Goal: Task Accomplishment & Management: Manage account settings

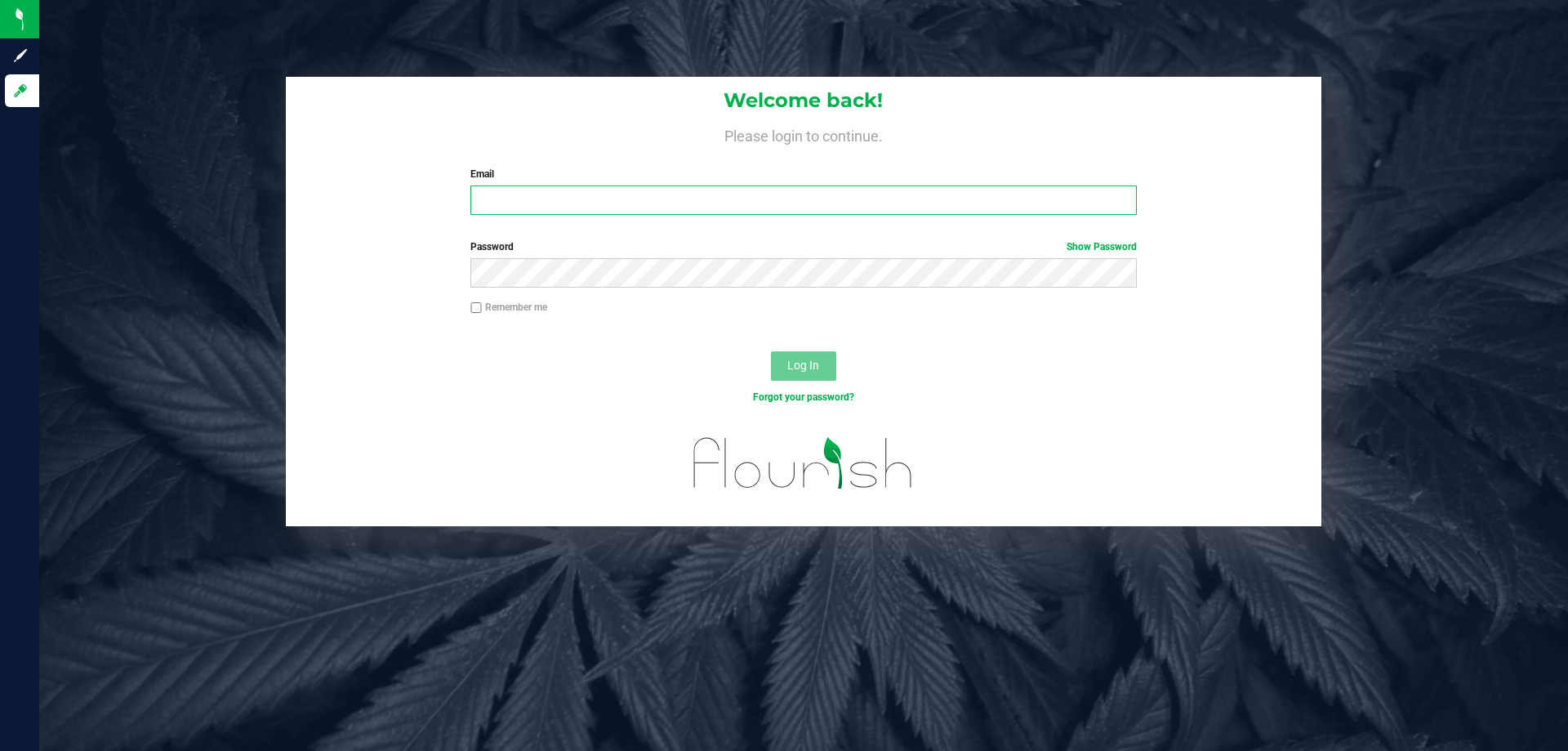
click at [525, 209] on input "Email" at bounding box center [803, 200] width 665 height 30
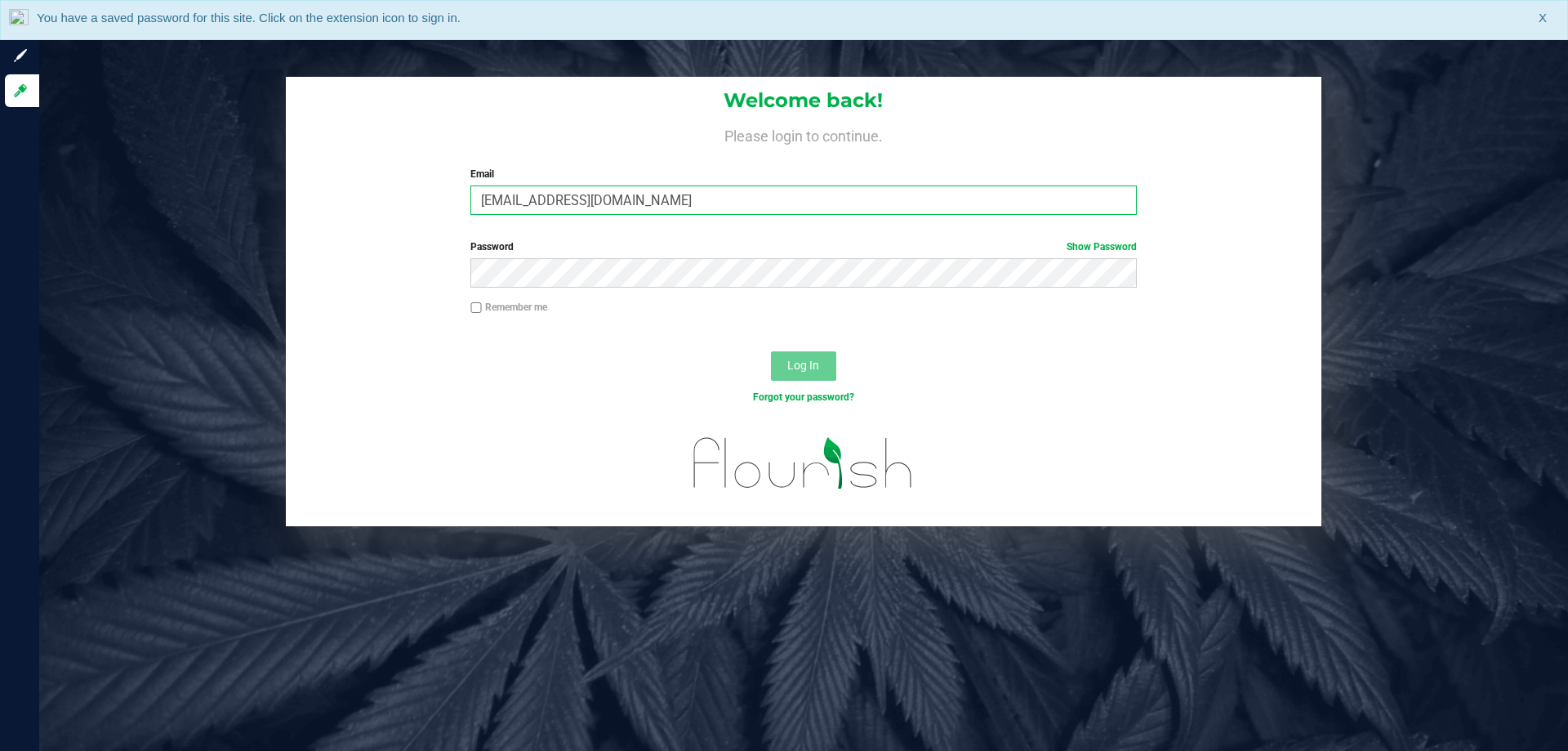
type input "lramos@liveparallel.com"
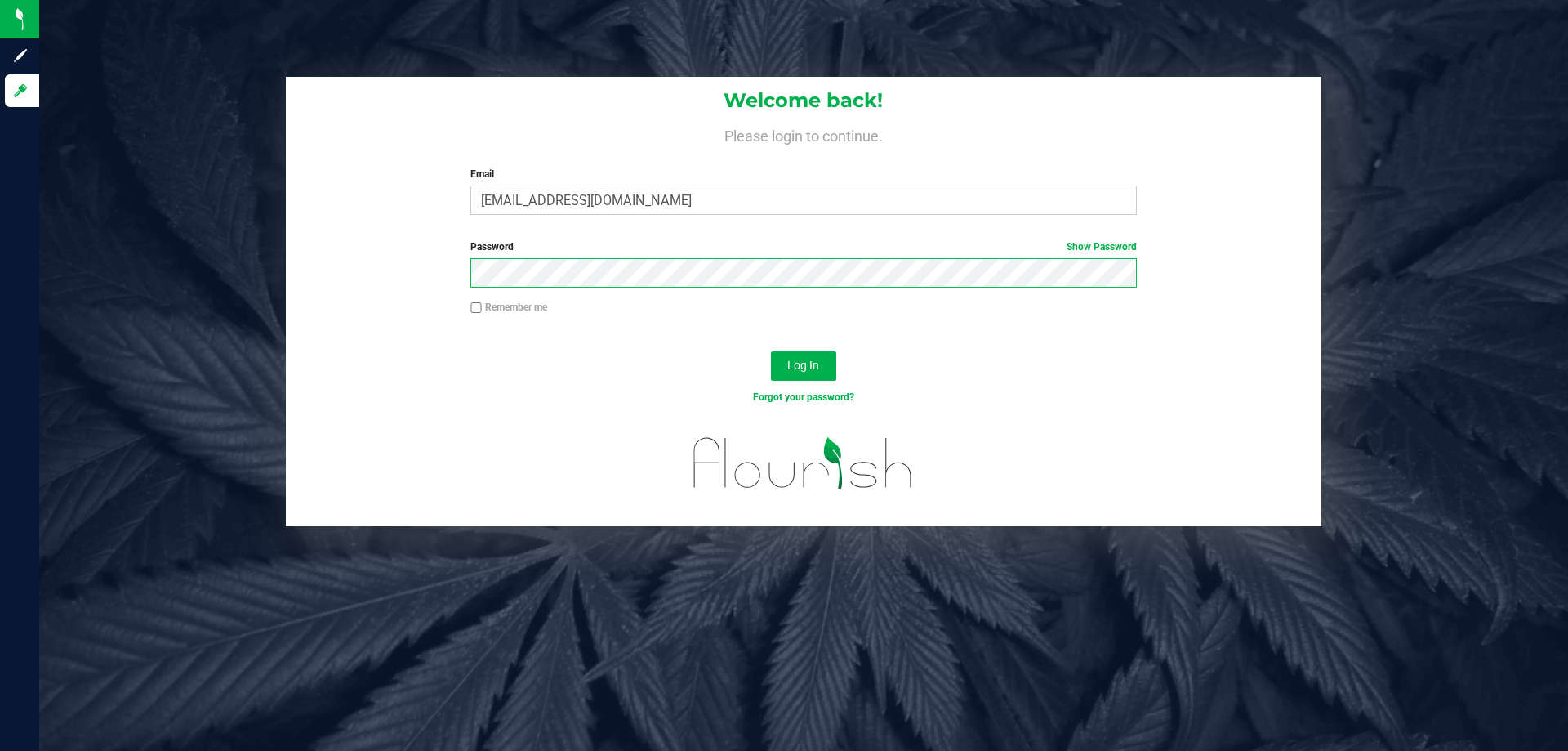
click at [771, 351] on button "Log In" at bounding box center [803, 366] width 65 height 30
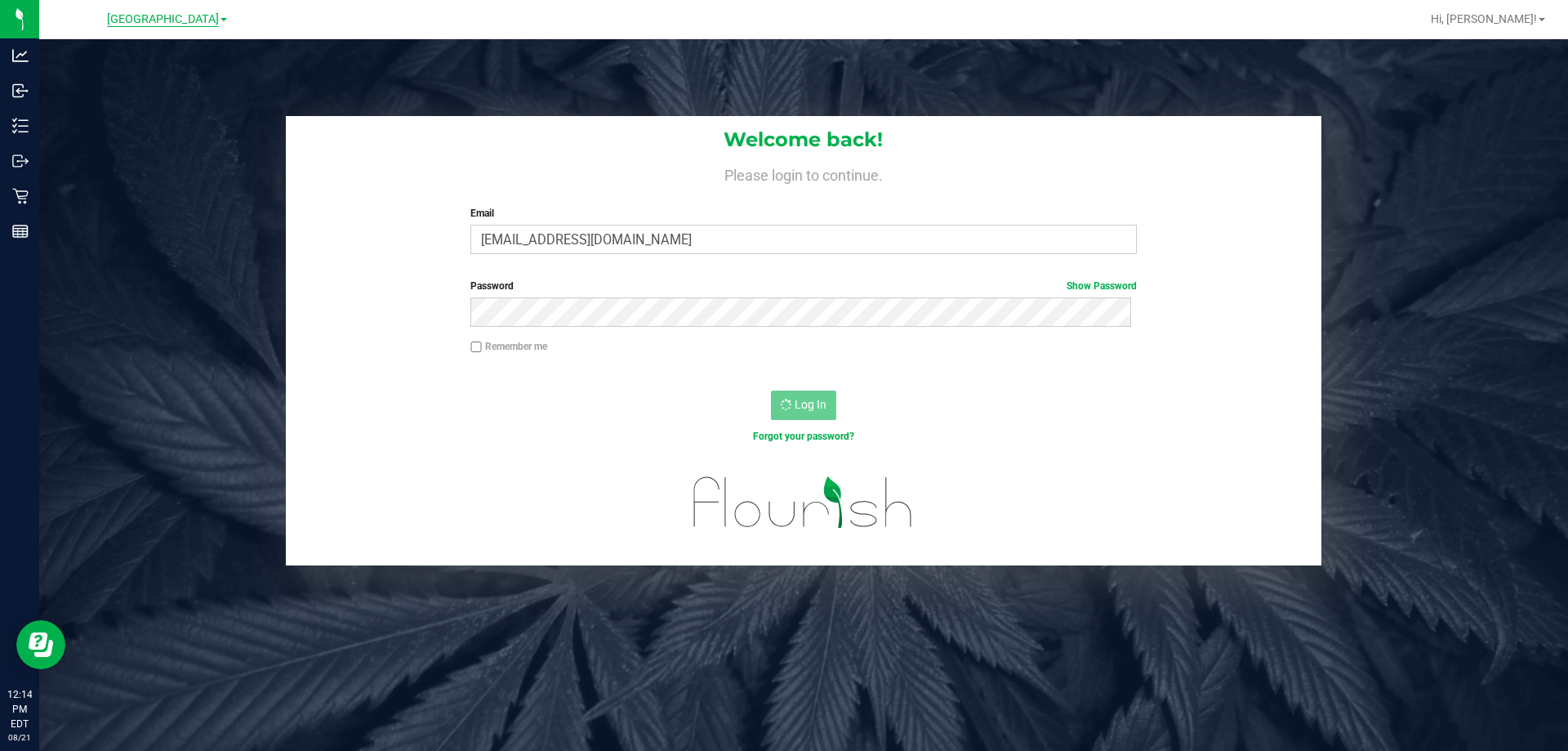
click at [151, 22] on span "Lakeland WC" at bounding box center [163, 19] width 112 height 15
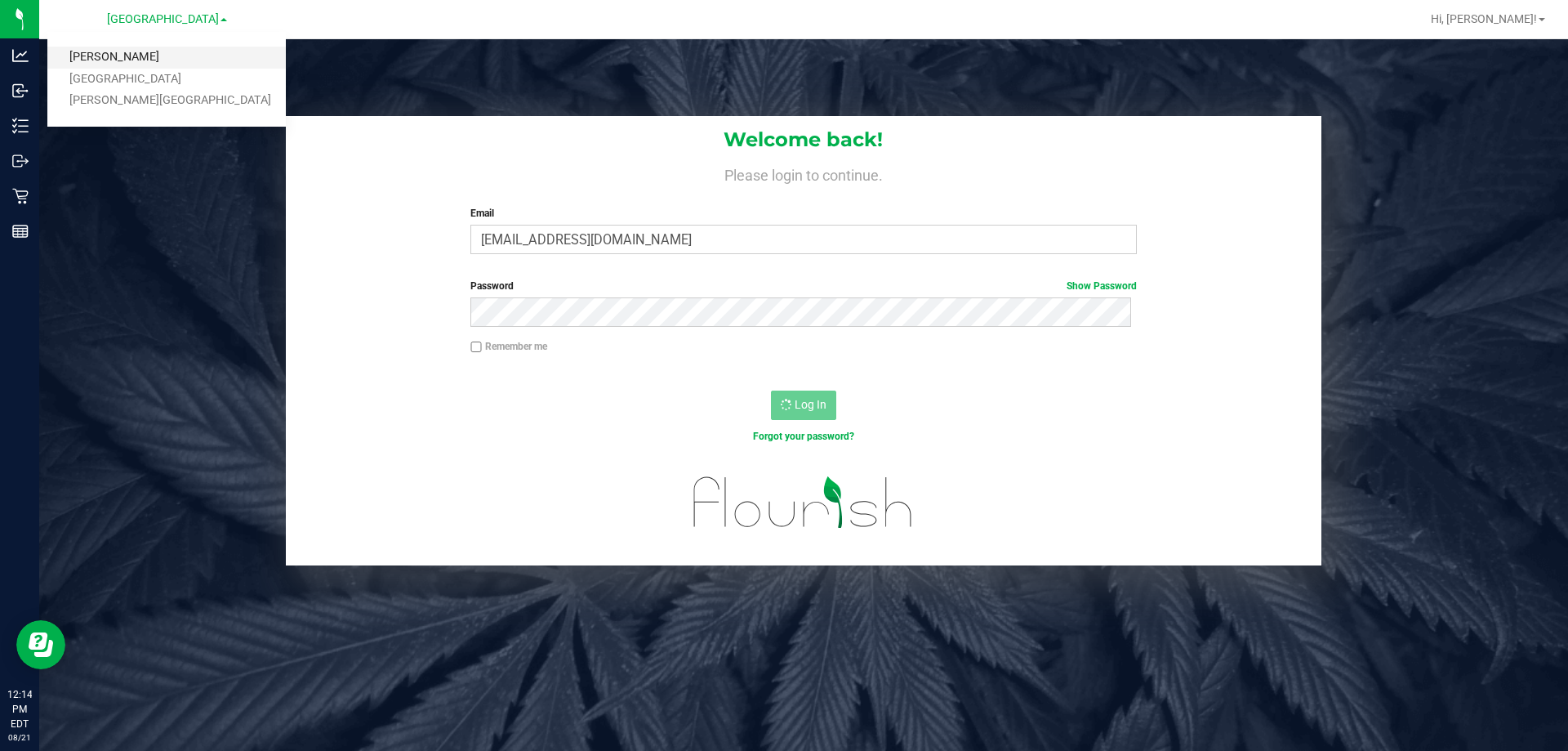
click at [113, 55] on link "[PERSON_NAME]" at bounding box center [166, 57] width 238 height 22
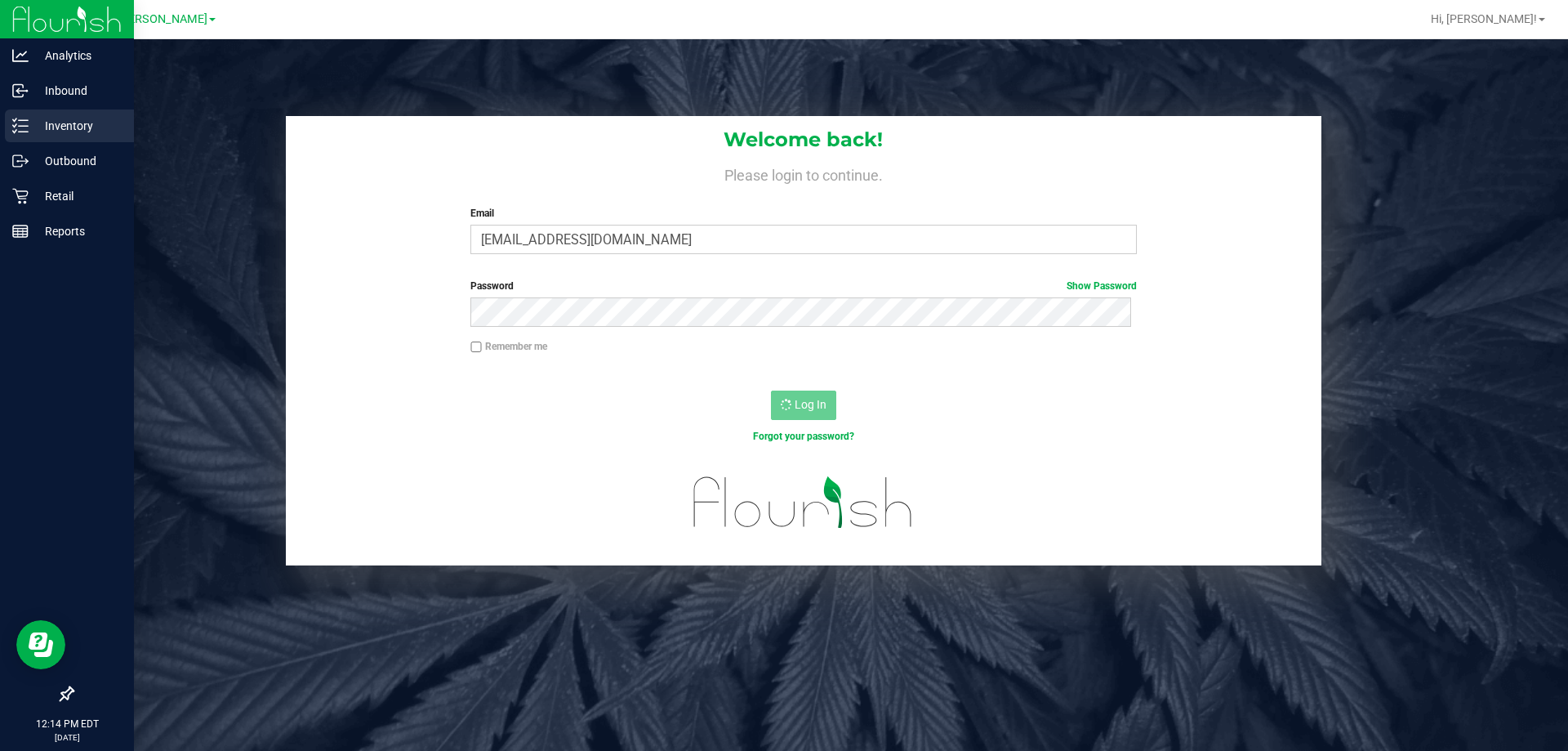
click at [67, 127] on p "Inventory" at bounding box center [78, 126] width 98 height 19
click at [33, 128] on p "Inventory" at bounding box center [78, 126] width 98 height 19
click at [43, 166] on p "Outbound" at bounding box center [78, 161] width 98 height 19
click at [57, 127] on p "Inventory" at bounding box center [78, 126] width 98 height 19
click at [69, 209] on div "Retail" at bounding box center [70, 196] width 129 height 32
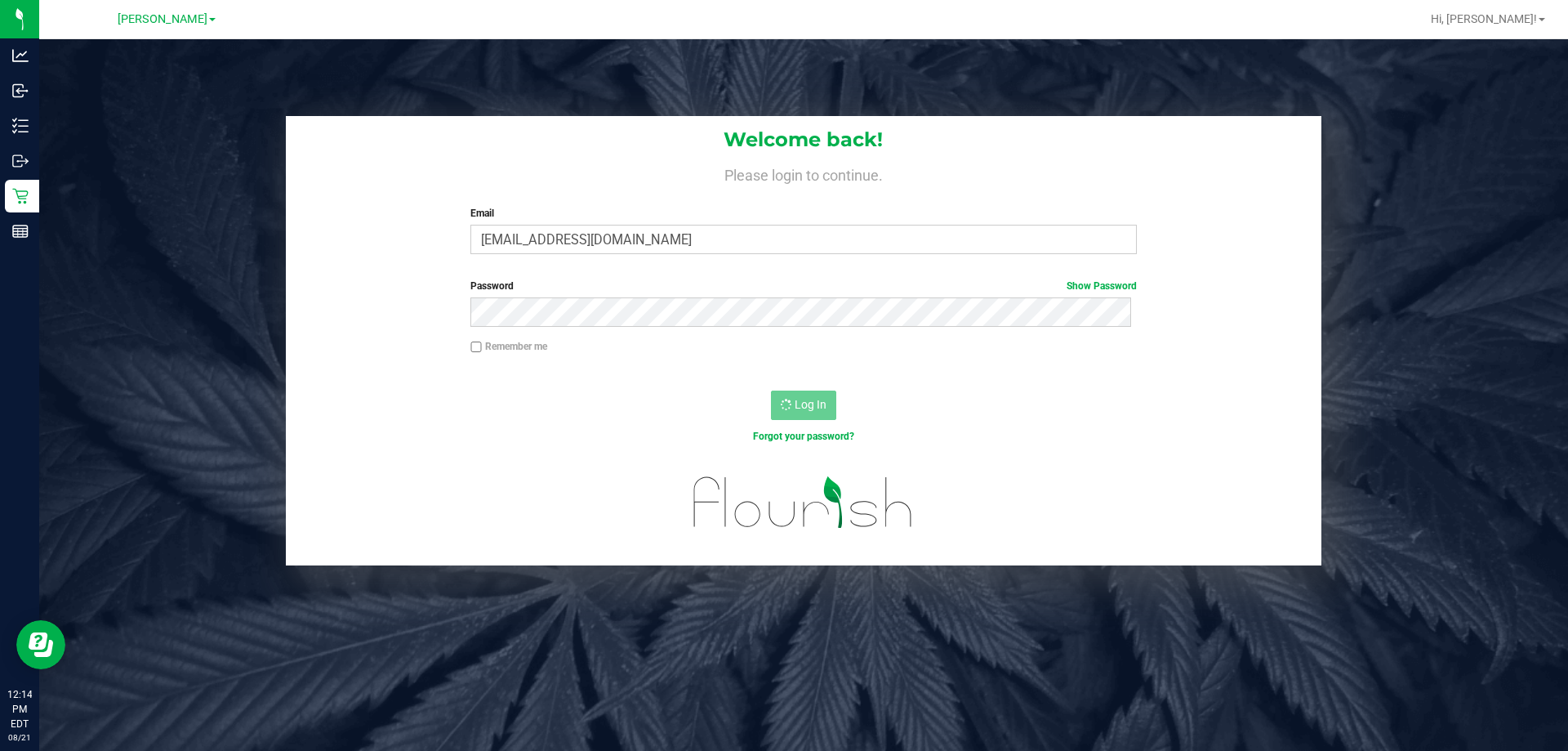
click at [112, 226] on div "Welcome back! Please login to continue. Email lramos@liveparallel.com Required …" at bounding box center [803, 341] width 1553 height 449
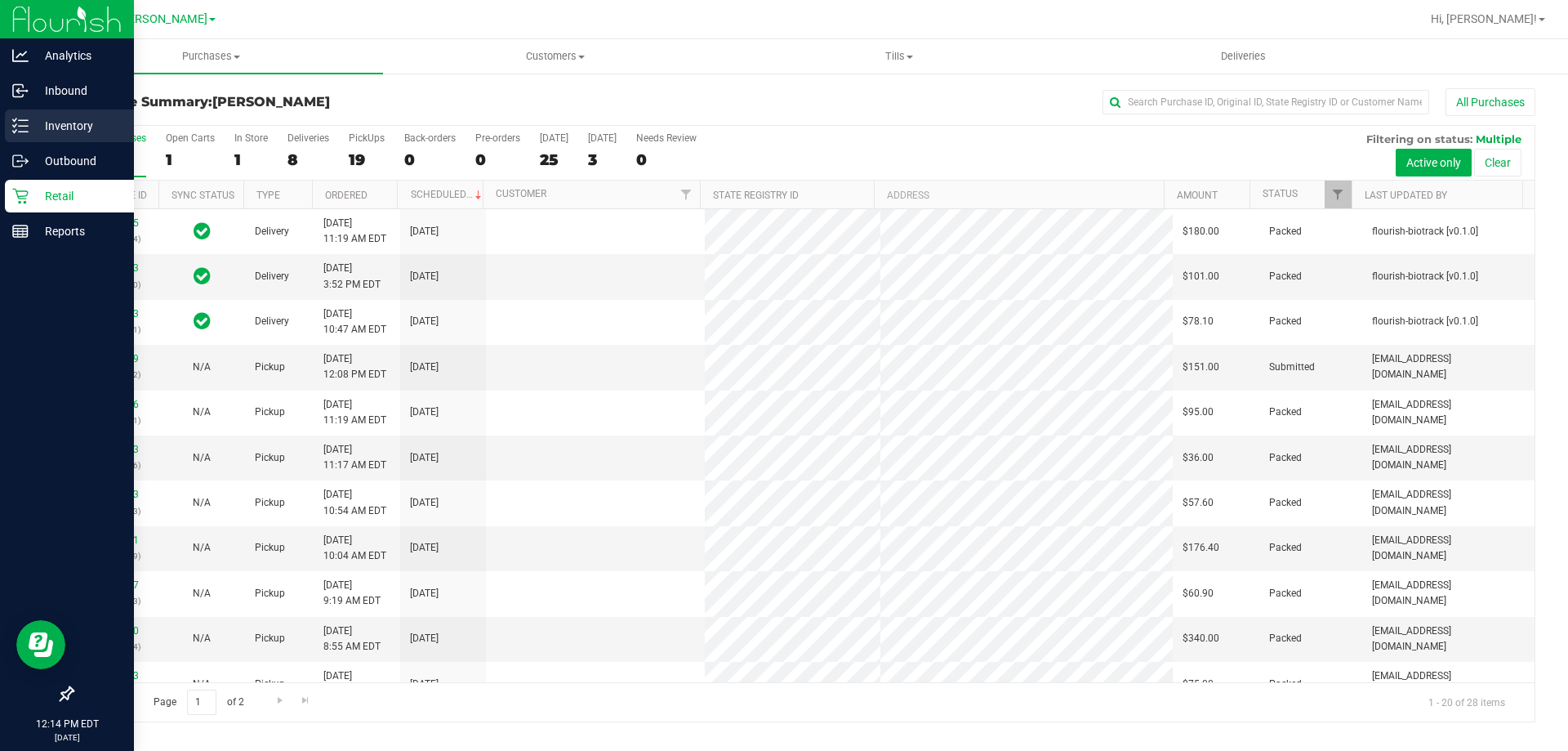
click at [58, 127] on p "Inventory" at bounding box center [78, 126] width 98 height 19
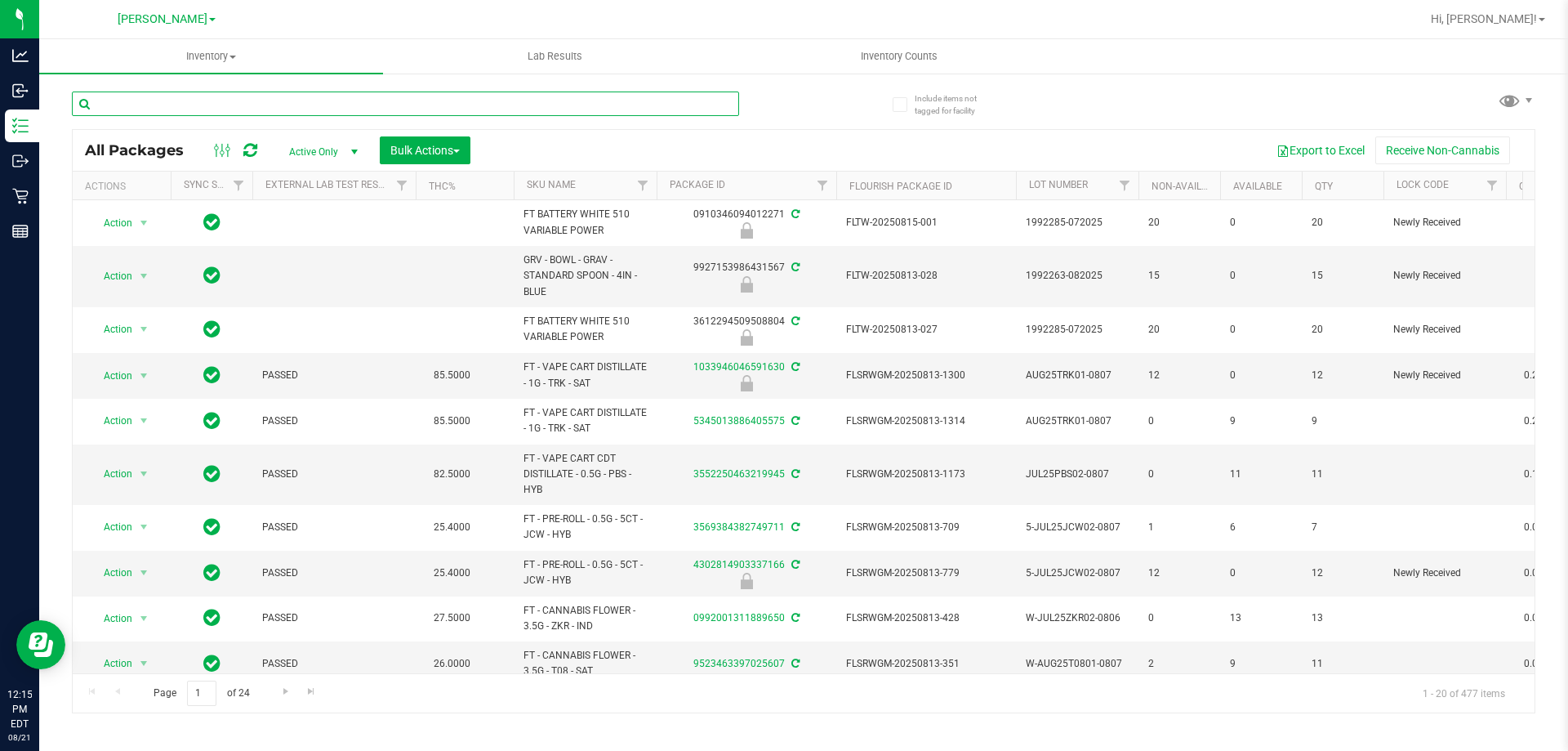
click at [304, 106] on input "text" at bounding box center [405, 104] width 667 height 24
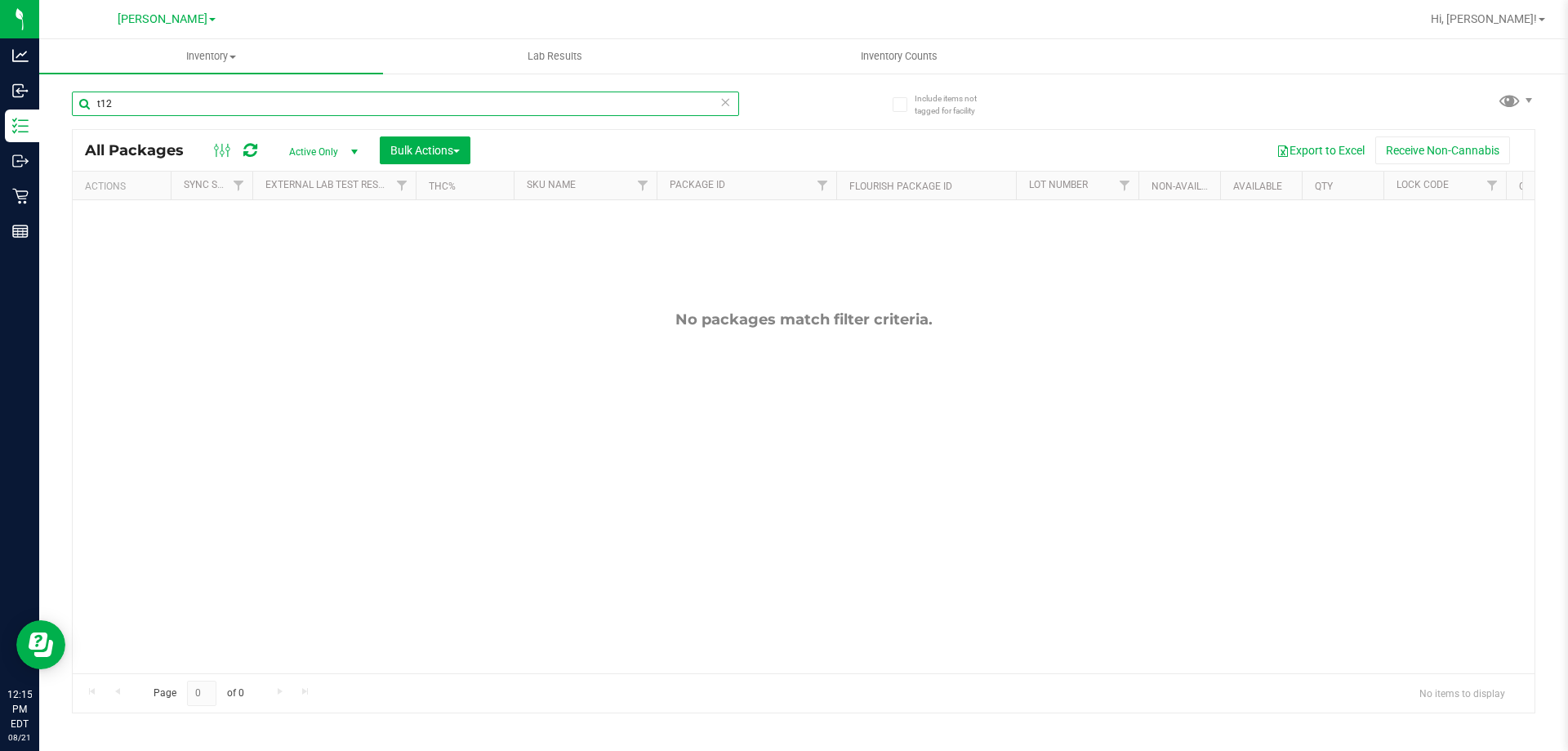
type input "t12"
click at [388, 305] on div "No packages match filter criteria." at bounding box center [803, 492] width 1461 height 583
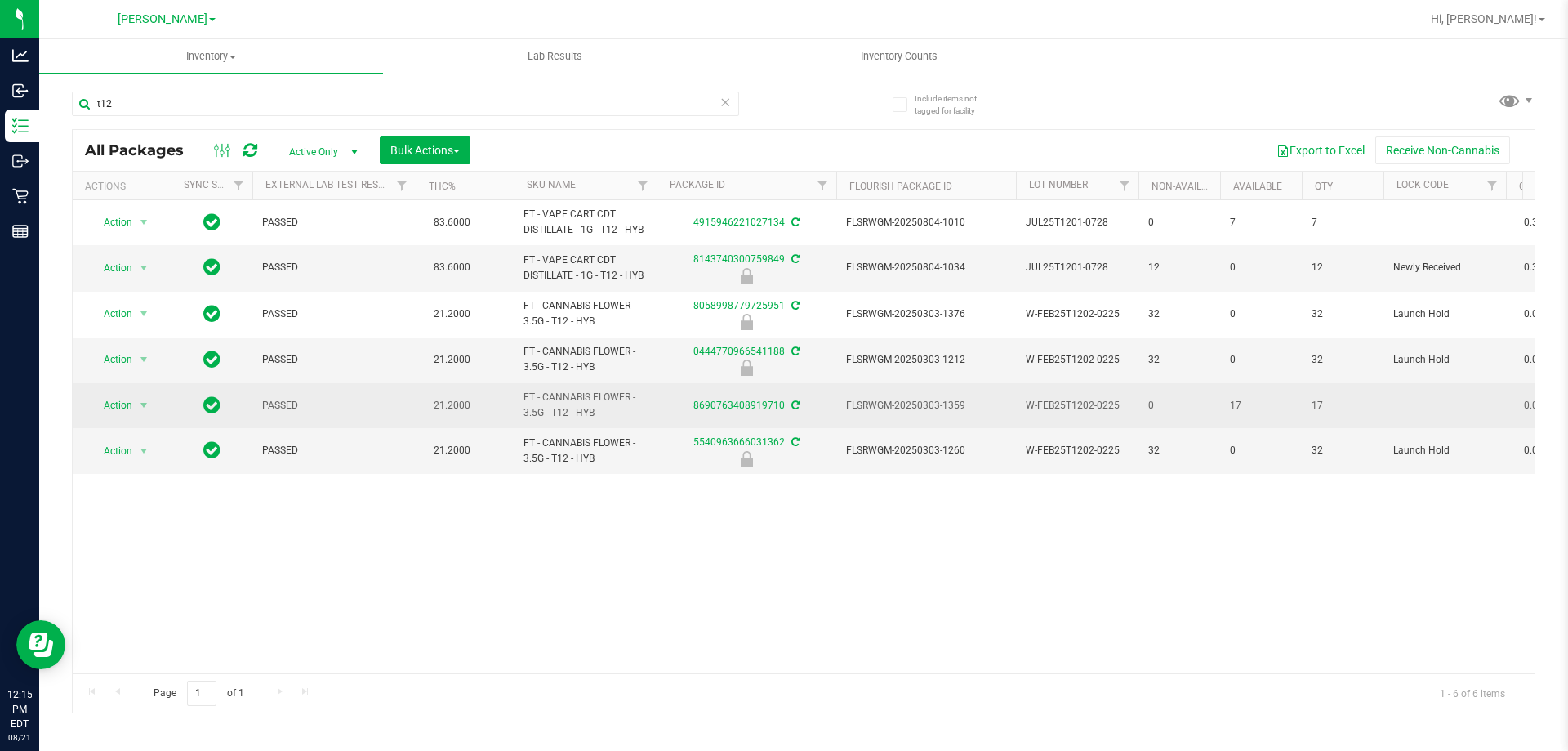
drag, startPoint x: 423, startPoint y: 560, endPoint x: 285, endPoint y: 386, distance: 222.1
click at [416, 561] on div "Action Action Adjust qty Create package Edit attributes Global inventory Locate…" at bounding box center [803, 437] width 1461 height 473
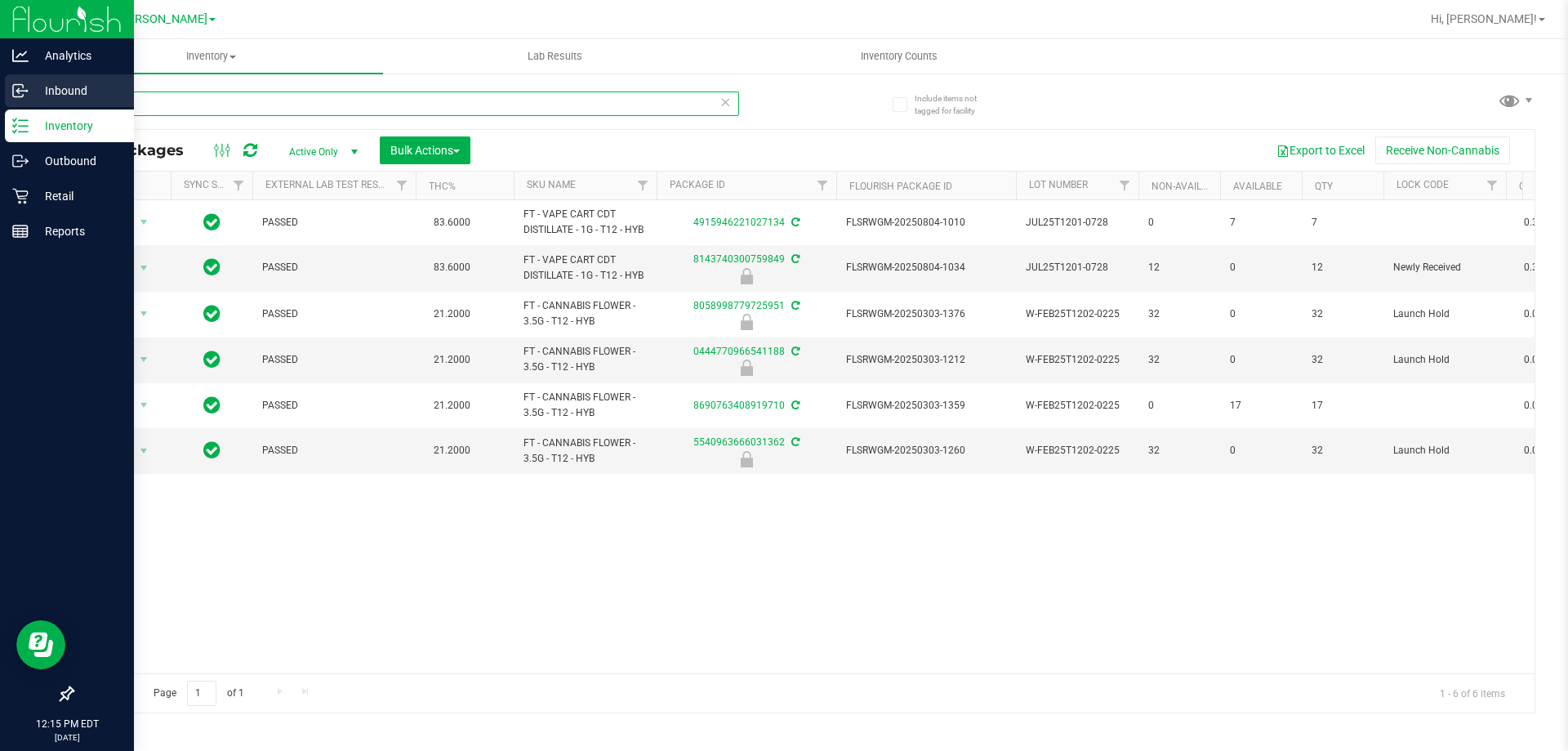
drag, startPoint x: 116, startPoint y: 101, endPoint x: 24, endPoint y: 101, distance: 92.0
click at [24, 101] on div "Analytics Inbound Inventory Outbound Retail Reports 12:15 PM EDT [DATE] 08/21 […" at bounding box center [784, 376] width 1568 height 751
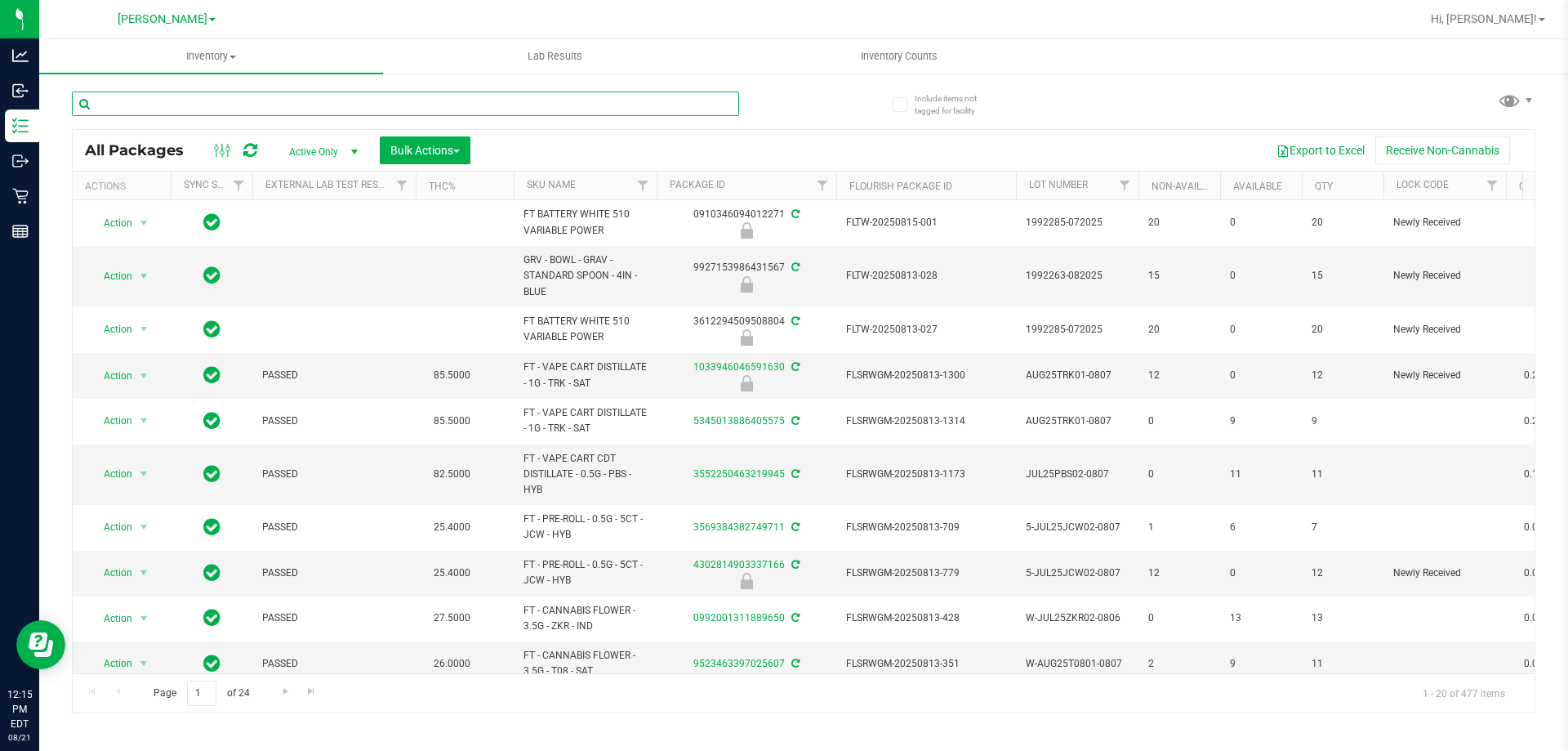
click at [149, 104] on input "text" at bounding box center [405, 104] width 667 height 24
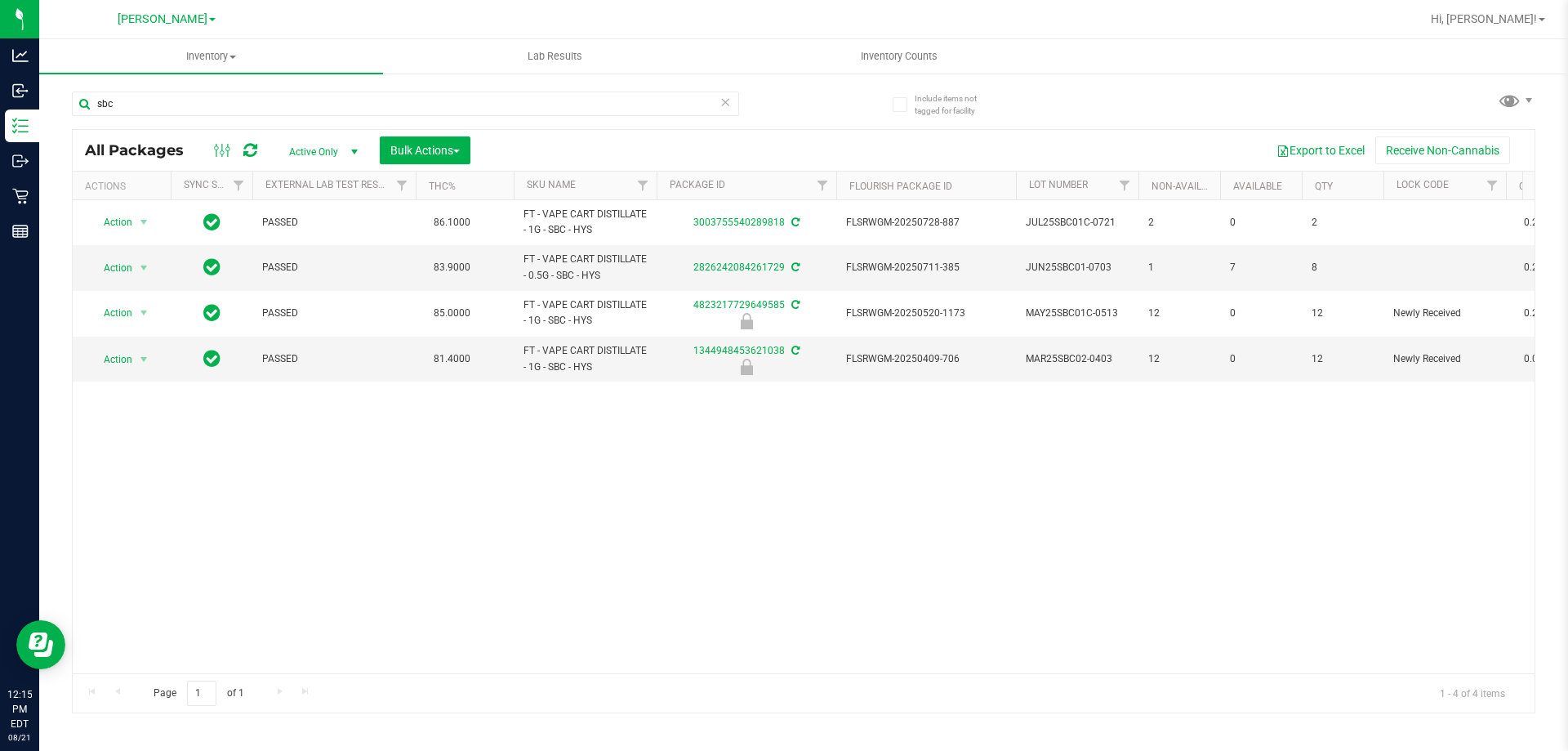
click at [529, 465] on div "Action Action Adjust qty Create package Edit attributes Global inventory Locate…" at bounding box center [803, 437] width 1461 height 473
drag, startPoint x: 140, startPoint y: 107, endPoint x: 89, endPoint y: 111, distance: 51.2
click at [89, 111] on input "sbc" at bounding box center [405, 104] width 667 height 24
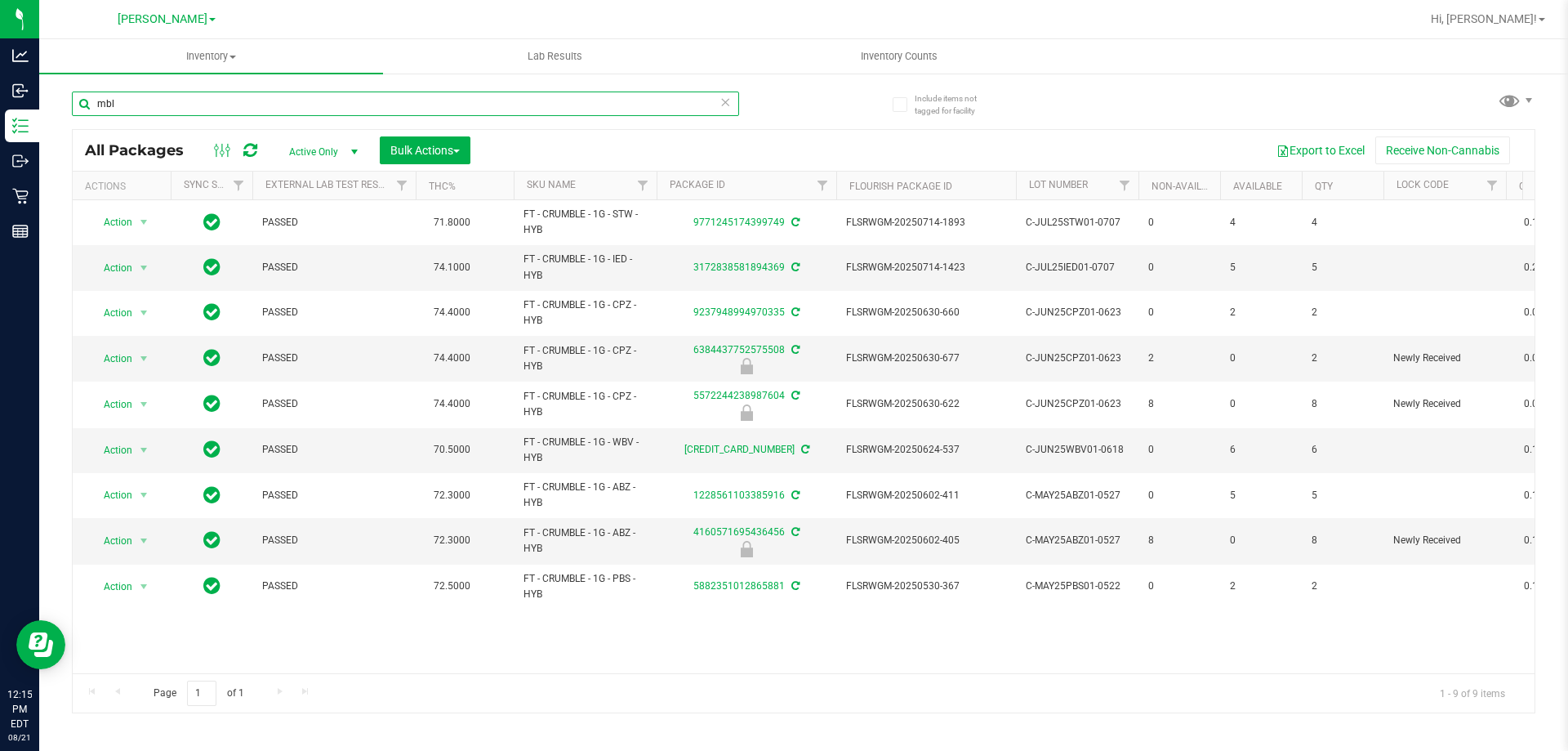
drag, startPoint x: 133, startPoint y: 108, endPoint x: 70, endPoint y: 100, distance: 63.5
click at [70, 100] on div "Include items not tagged for facility mbl All Packages Active Only Active Only …" at bounding box center [803, 320] width 1529 height 499
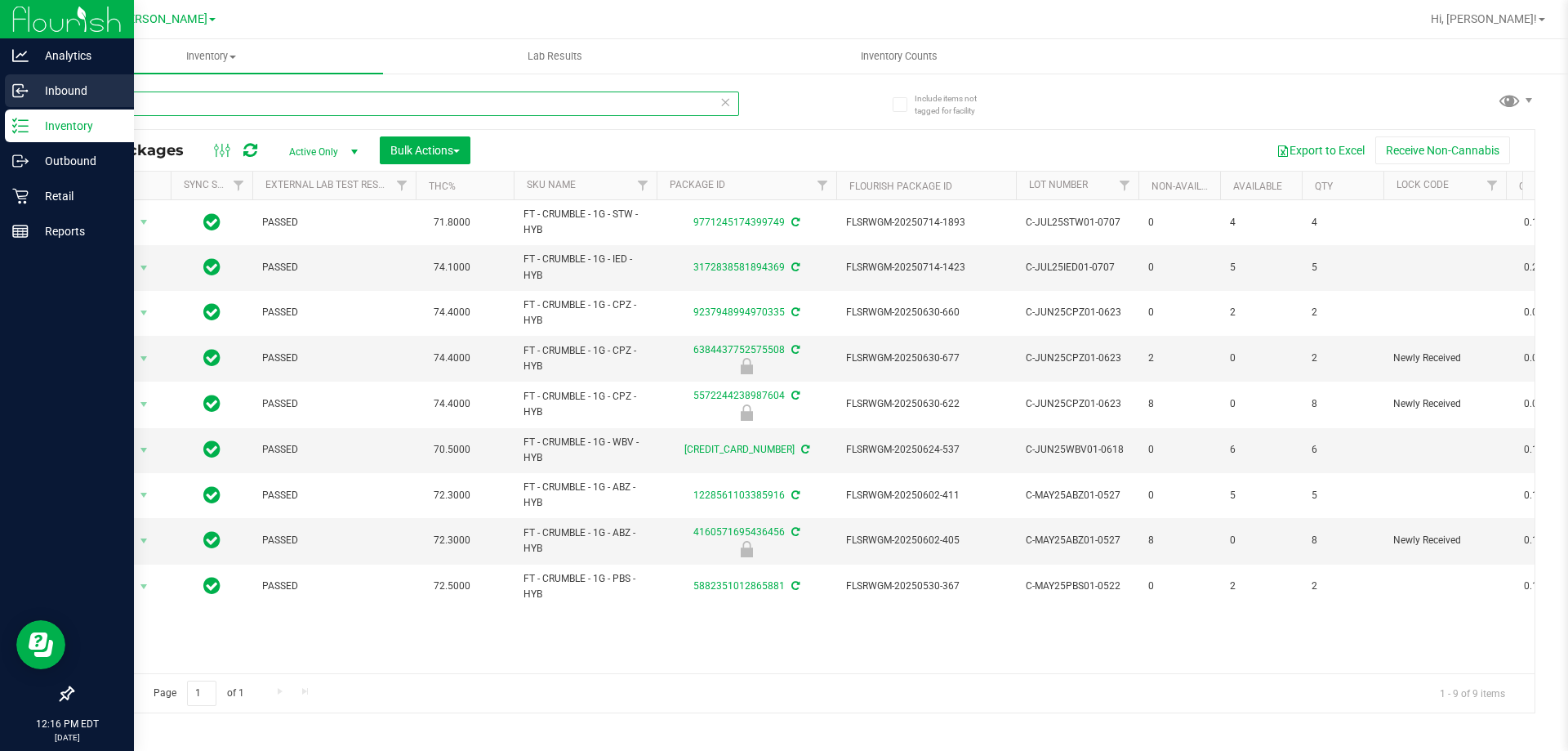
drag, startPoint x: 154, startPoint y: 98, endPoint x: 0, endPoint y: 97, distance: 154.0
click at [0, 97] on div "Analytics Inbound Inventory Outbound Retail Reports 12:16 PM EDT [DATE] 08/21 […" at bounding box center [784, 376] width 1568 height 751
type input "sbc"
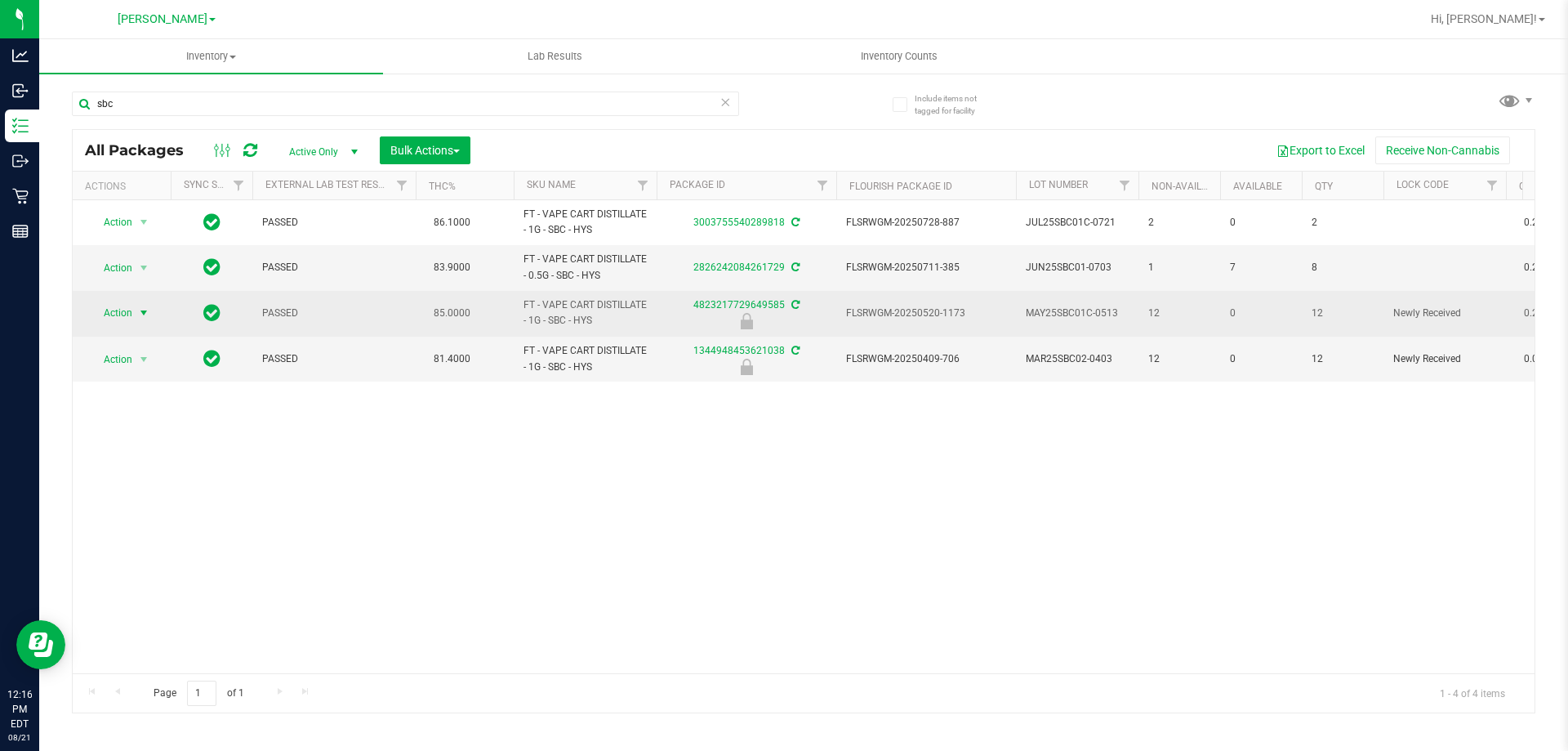
click at [132, 314] on span "Action" at bounding box center [111, 313] width 45 height 23
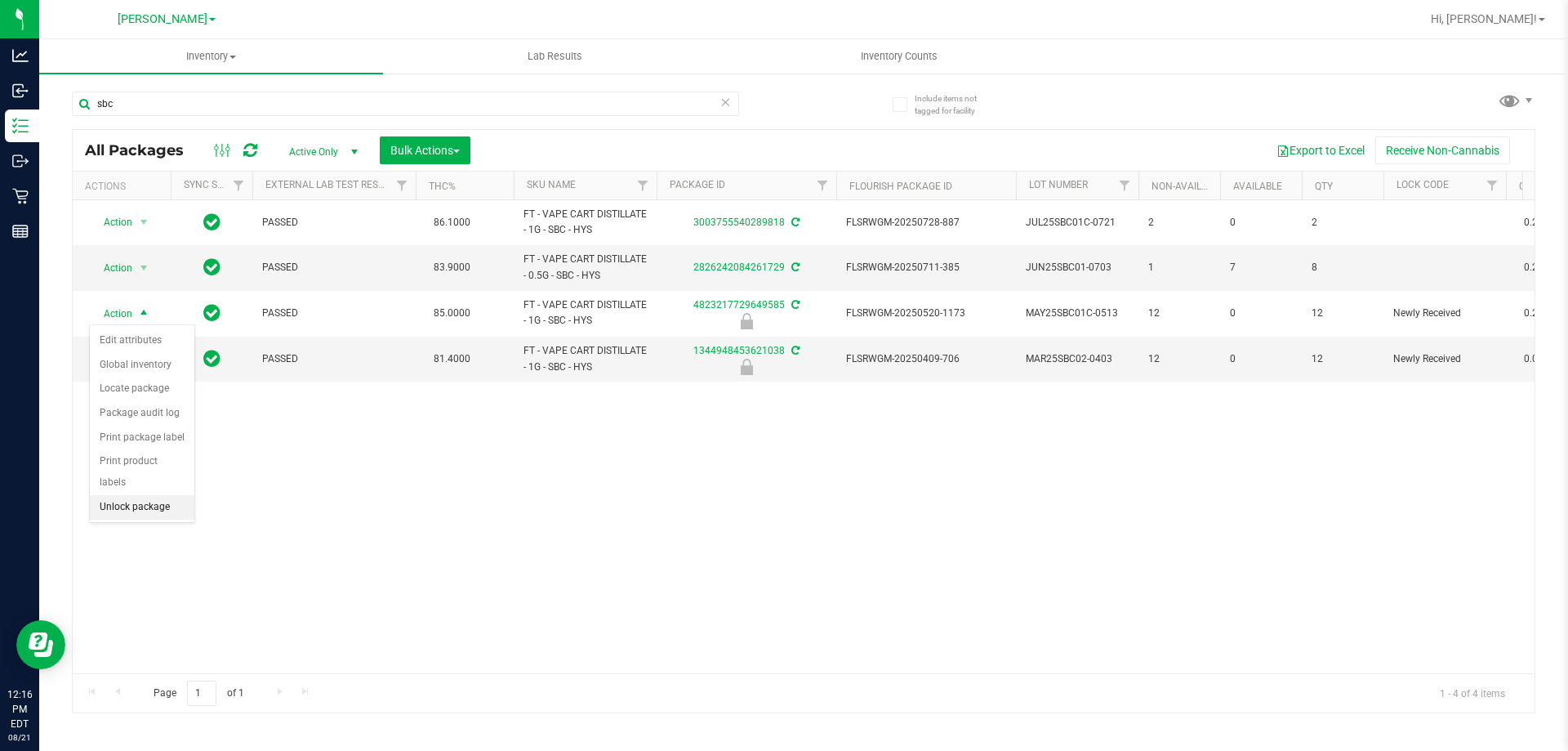
click at [147, 495] on li "Unlock package" at bounding box center [142, 507] width 105 height 24
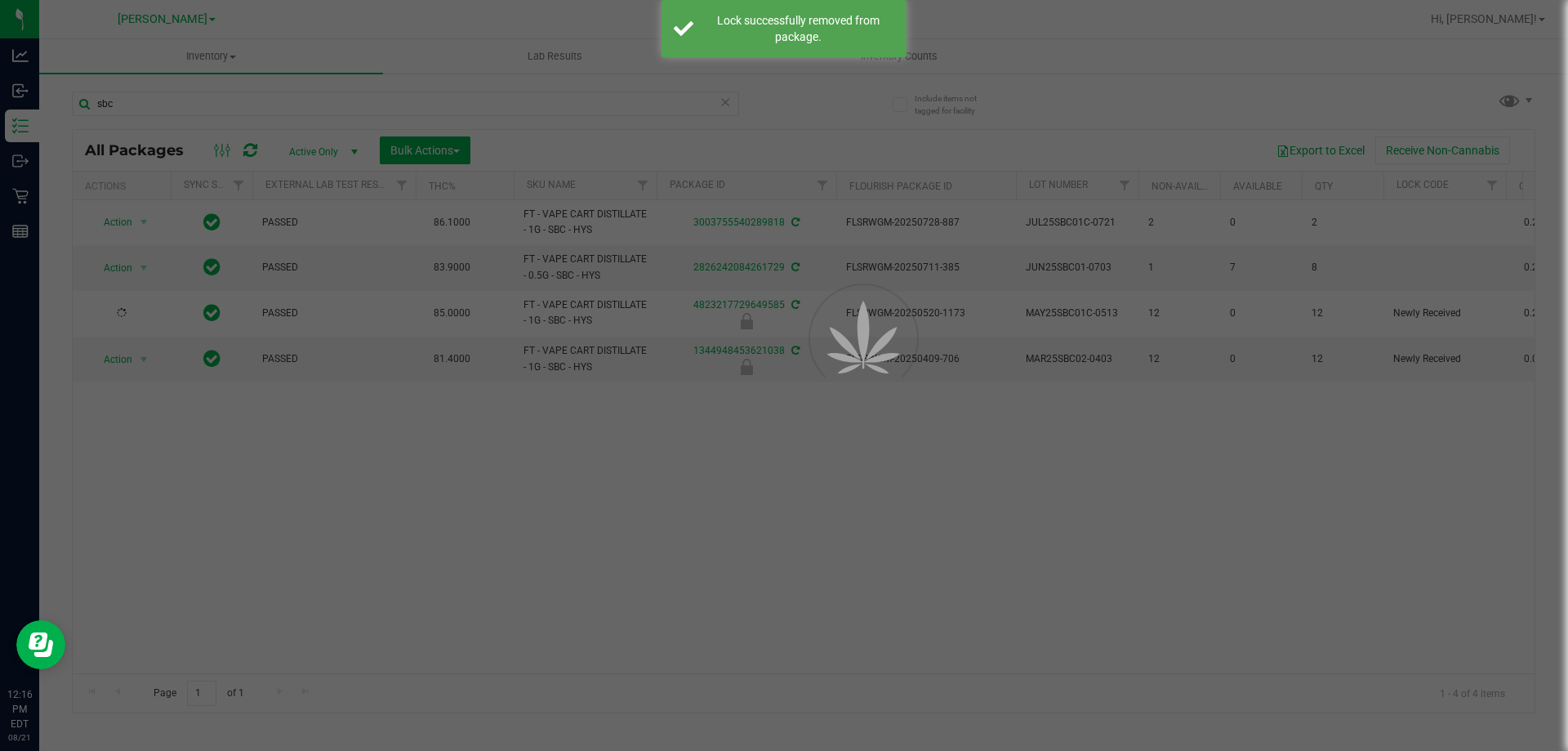
click at [340, 506] on div at bounding box center [784, 376] width 1568 height 751
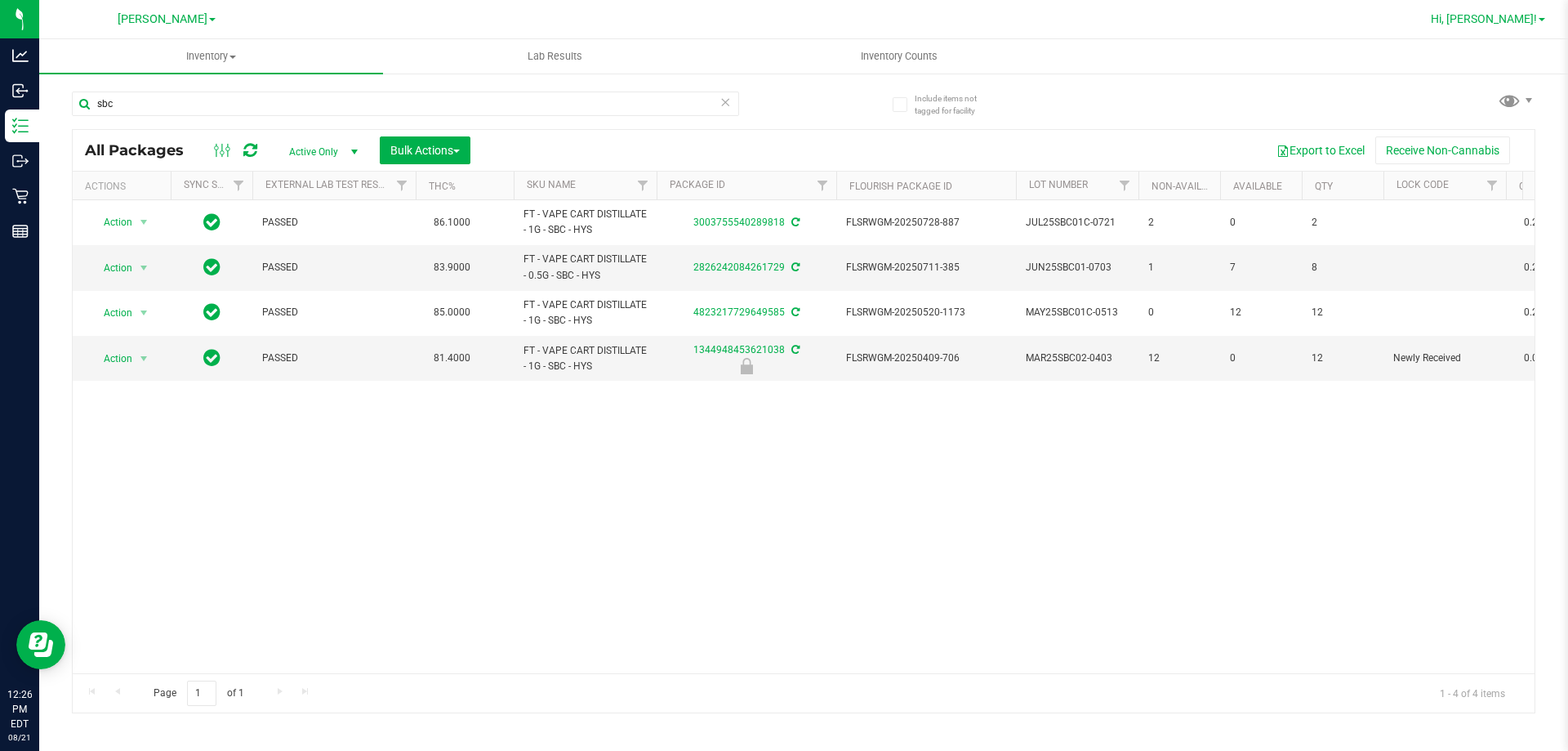
click at [1524, 24] on span "Hi, [PERSON_NAME]!" at bounding box center [1484, 18] width 107 height 13
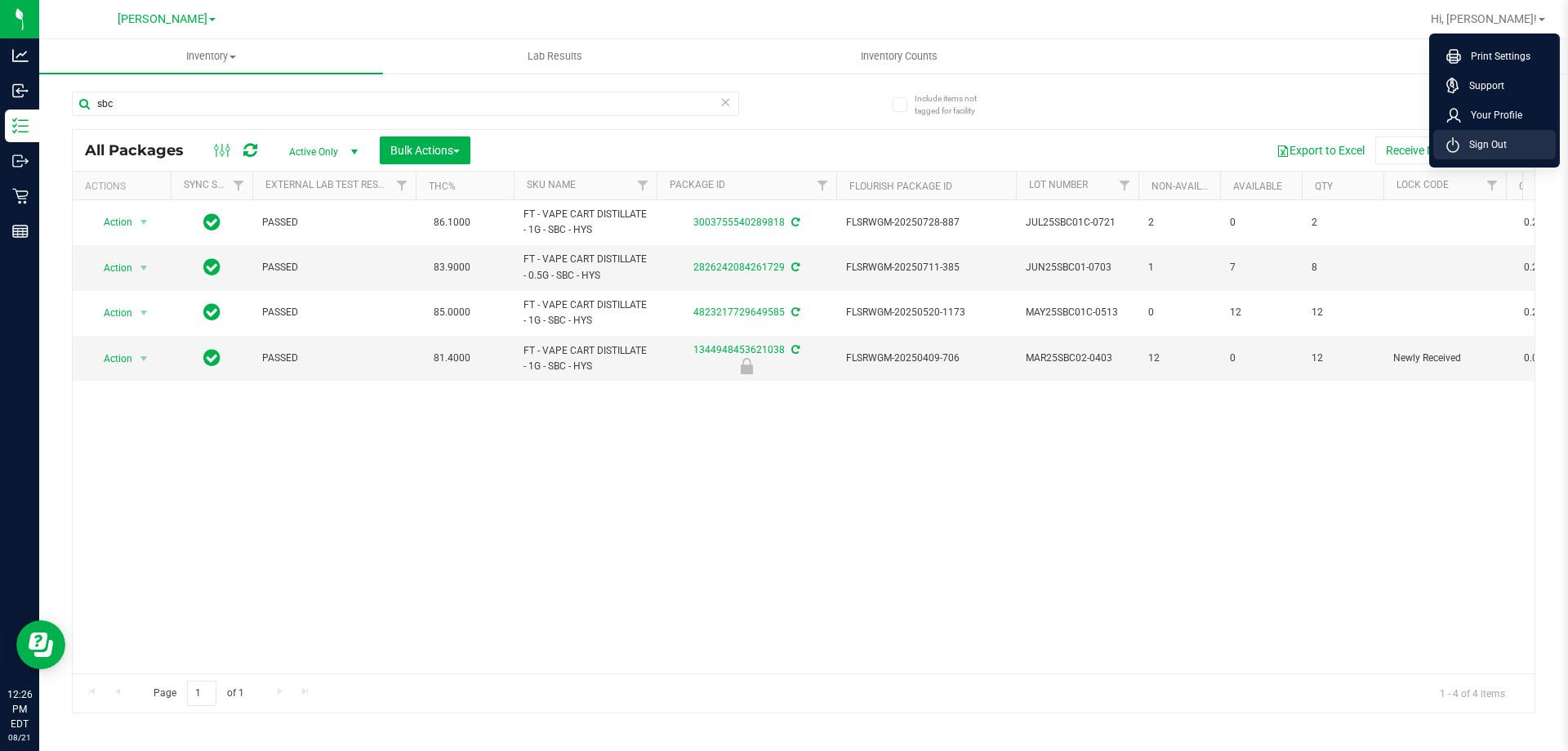
click at [1510, 141] on li "Sign Out" at bounding box center [1495, 145] width 122 height 30
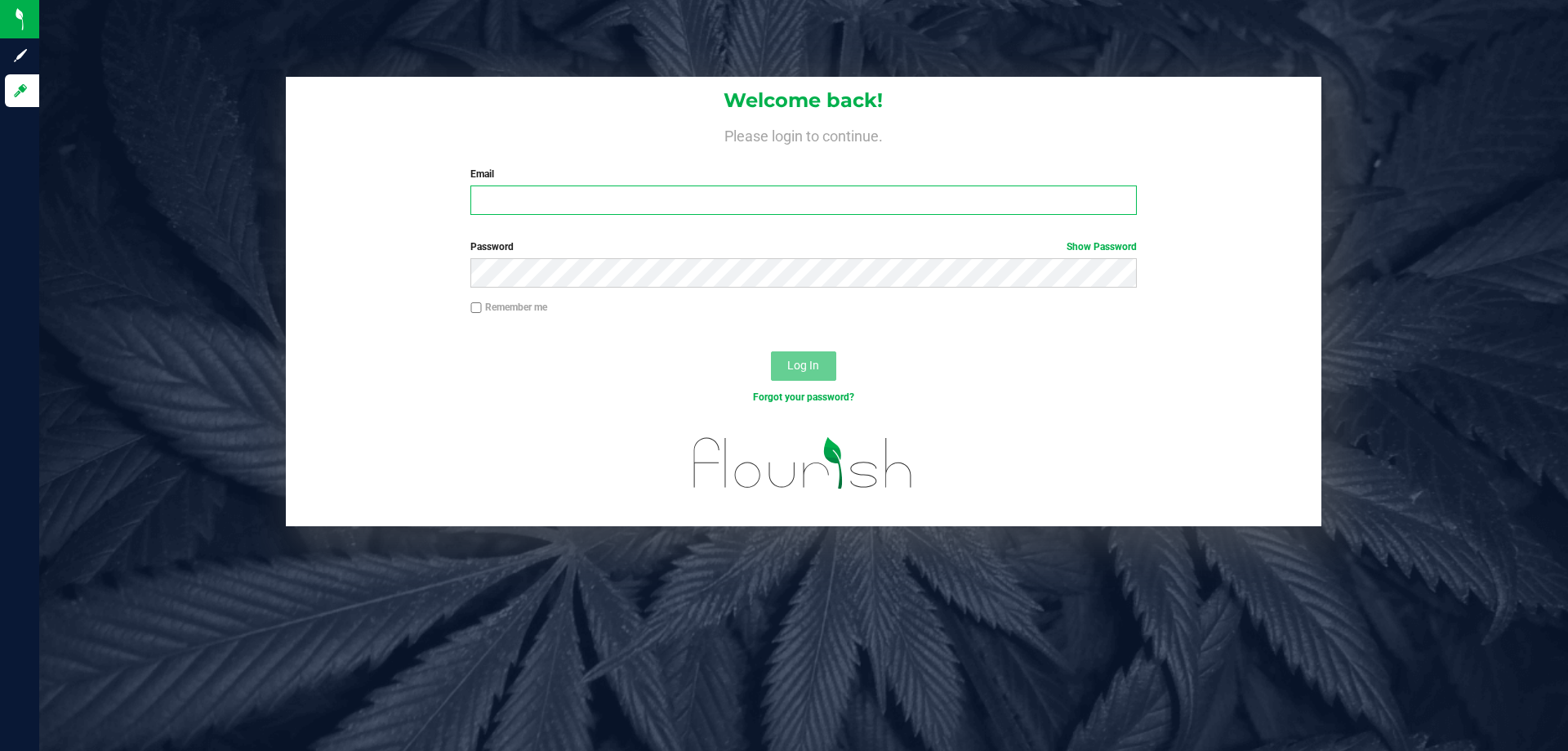
click at [1039, 198] on input "Email" at bounding box center [803, 200] width 665 height 30
drag, startPoint x: 1051, startPoint y: 207, endPoint x: 442, endPoint y: 272, distance: 612.5
click at [450, 272] on form "Welcome back! Please login to continue. Email [EMAIL_ADDRESS][DOMAIN_NAME] Requ…" at bounding box center [803, 301] width 1011 height 449
type input "[EMAIL_ADDRESS][DOMAIN_NAME]"
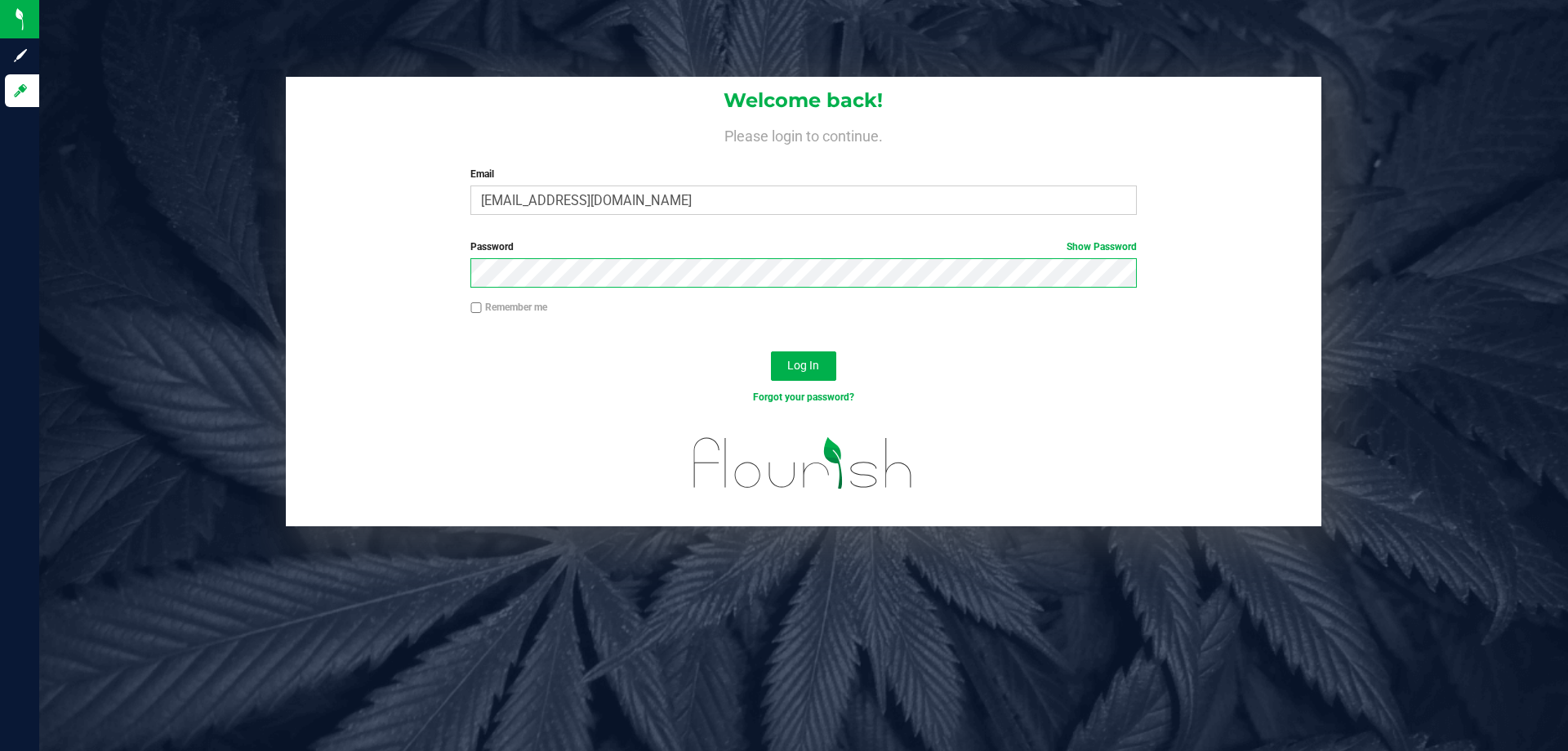
click at [771, 351] on button "Log In" at bounding box center [803, 366] width 65 height 30
